Goal: Information Seeking & Learning: Learn about a topic

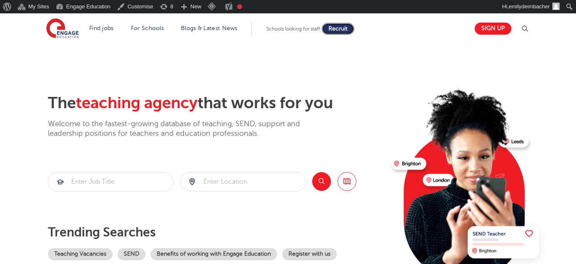
drag, startPoint x: 0, startPoint y: 0, endPoint x: 338, endPoint y: 28, distance: 338.9
click at [338, 28] on span "Recruit" at bounding box center [338, 28] width 19 height 6
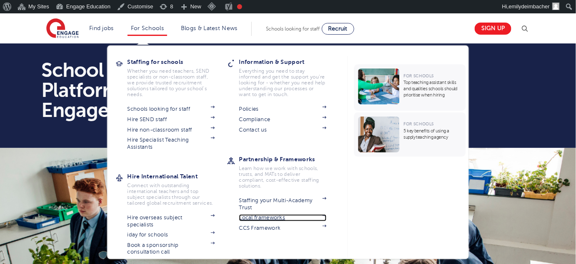
click at [272, 216] on link "Local frameworks" at bounding box center [283, 217] width 88 height 7
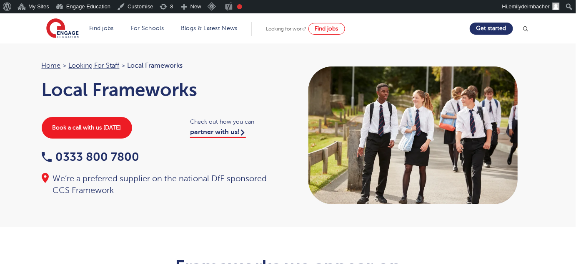
click at [121, 80] on h1 "Local Frameworks" at bounding box center [161, 89] width 239 height 21
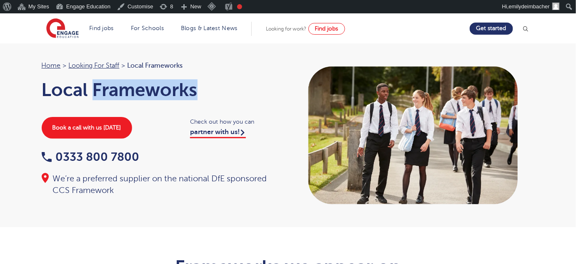
click at [121, 80] on h1 "Local Frameworks" at bounding box center [161, 89] width 239 height 21
copy div "Local Frameworks Book a call with us today"
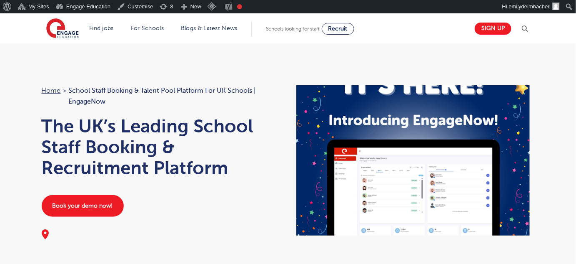
scroll to position [1, 0]
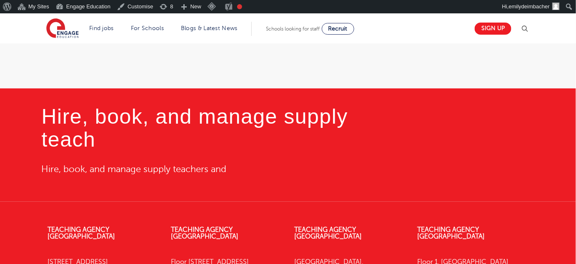
scroll to position [354, 0]
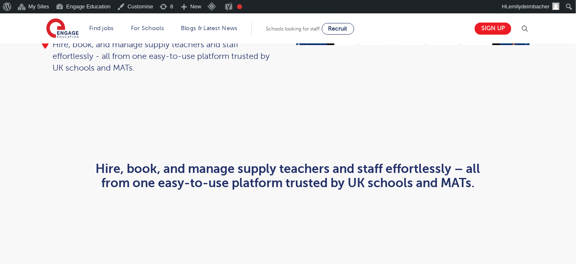
scroll to position [187, 0]
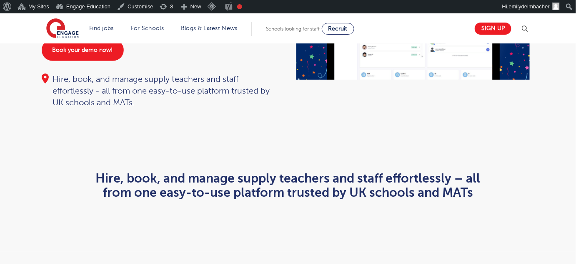
scroll to position [147, 0]
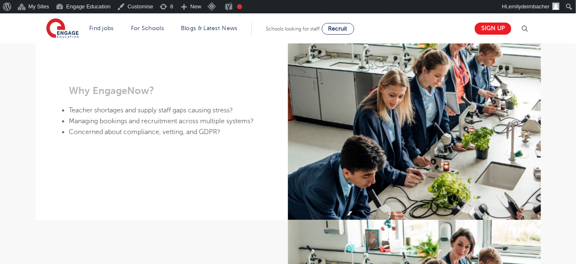
scroll to position [384, 0]
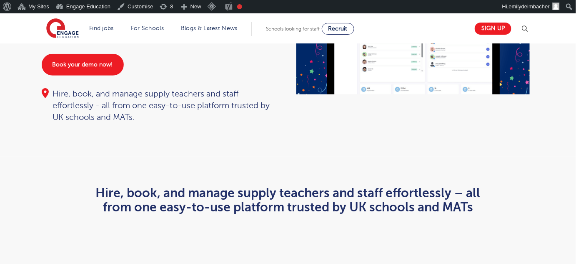
scroll to position [142, 0]
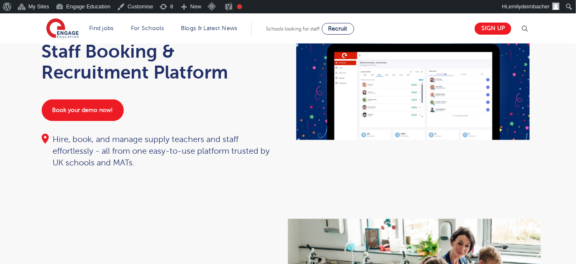
scroll to position [72, 0]
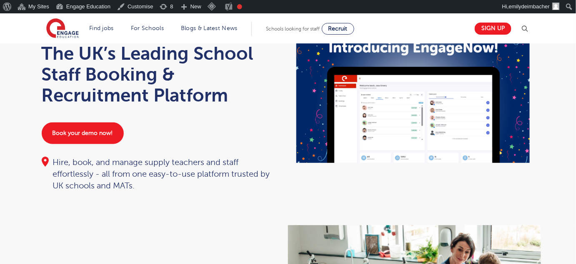
scroll to position [95, 0]
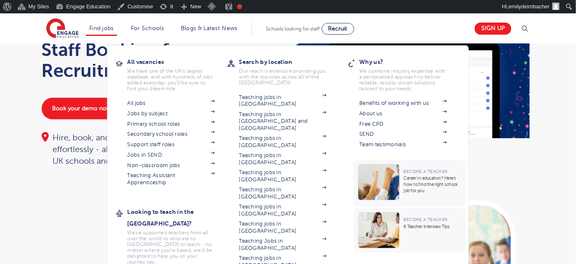
scroll to position [97, 0]
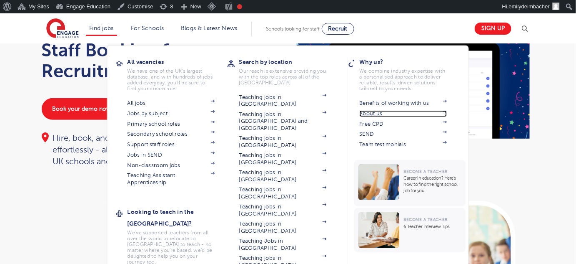
click at [379, 115] on link "About us" at bounding box center [404, 113] width 88 height 7
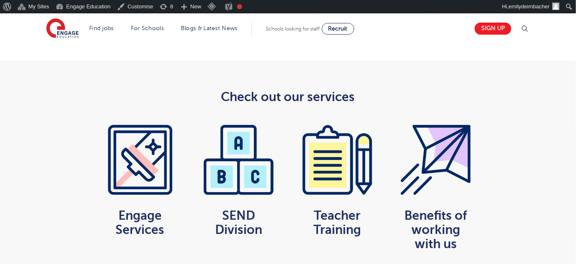
scroll to position [653, 0]
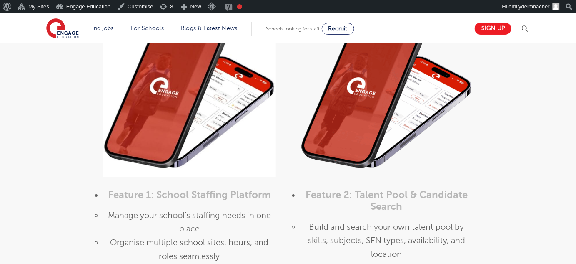
scroll to position [788, 0]
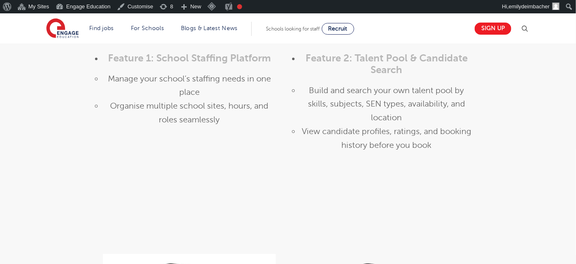
scroll to position [910, 0]
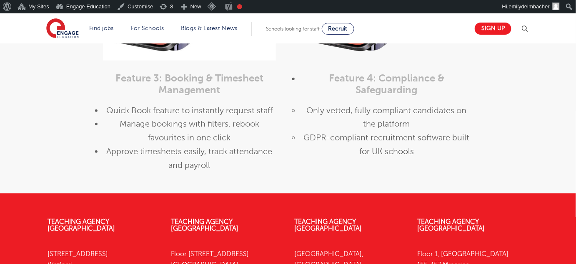
scroll to position [1161, 0]
